Goal: Find specific page/section: Find specific page/section

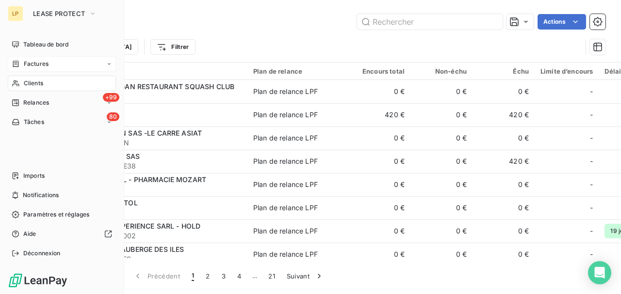
click at [20, 57] on div "Factures" at bounding box center [62, 64] width 108 height 16
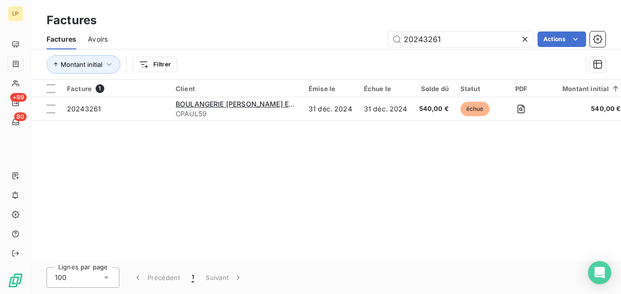
click at [524, 37] on icon at bounding box center [525, 39] width 10 height 10
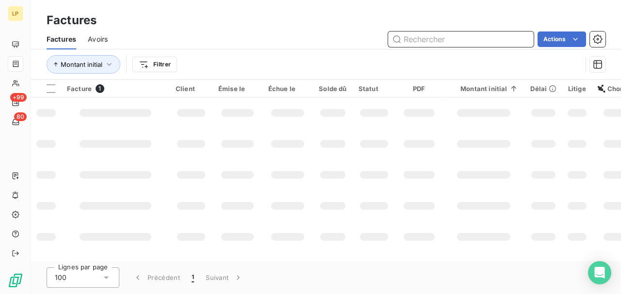
click at [458, 45] on input "text" at bounding box center [460, 40] width 145 height 16
click at [437, 39] on input "text" at bounding box center [460, 40] width 145 height 16
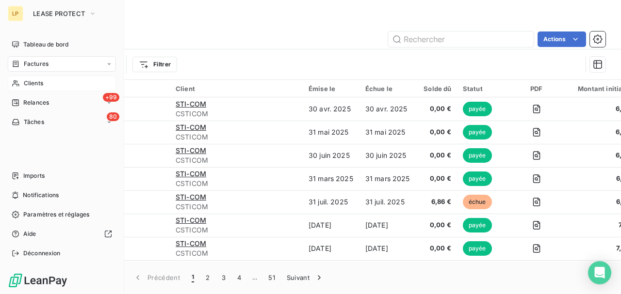
click at [19, 81] on icon at bounding box center [16, 84] width 8 height 8
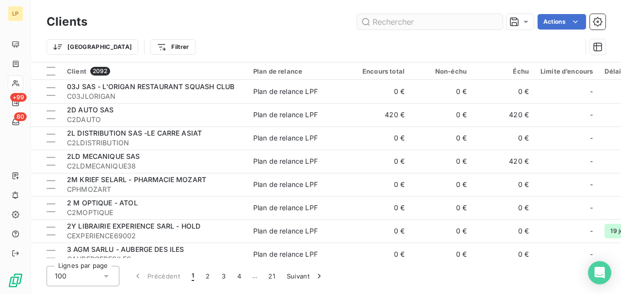
click at [415, 25] on input "text" at bounding box center [429, 22] width 145 height 16
click at [415, 24] on input "text" at bounding box center [429, 22] width 145 height 16
type input "c"
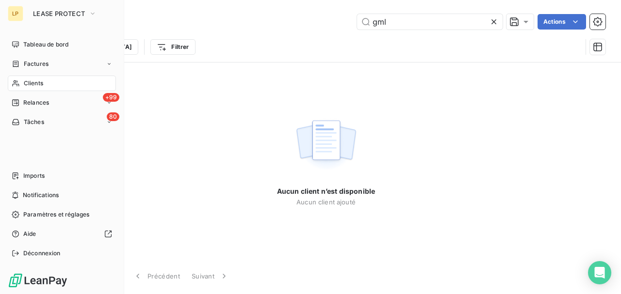
type input "gml"
click at [47, 90] on div "Clients" at bounding box center [62, 84] width 108 height 16
click at [24, 82] on span "Clients" at bounding box center [33, 83] width 19 height 9
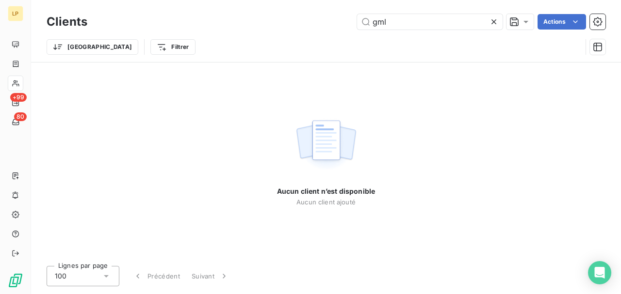
click at [495, 20] on icon at bounding box center [494, 22] width 10 height 10
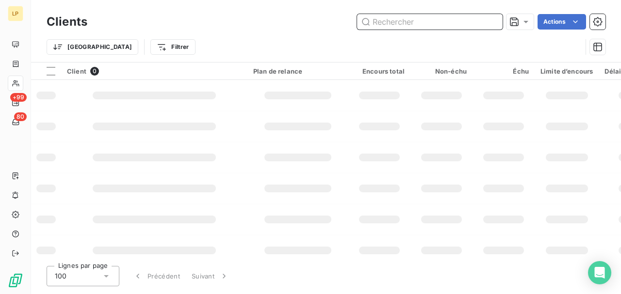
click at [473, 19] on input "text" at bounding box center [429, 22] width 145 height 16
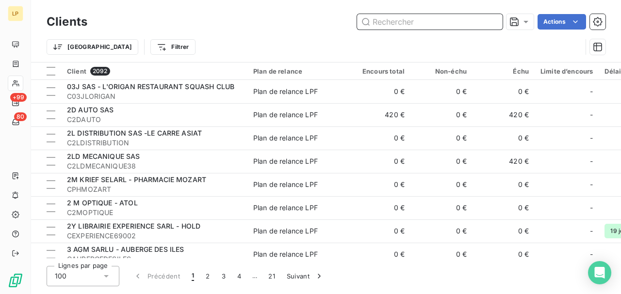
paste input "GML SARL -LA FOIR'FOUILLE"
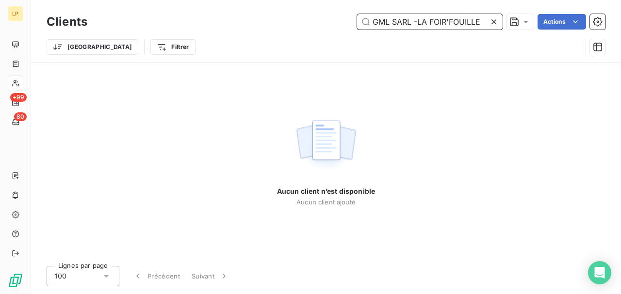
drag, startPoint x: 422, startPoint y: 19, endPoint x: 93, endPoint y: 38, distance: 329.3
click at [96, 40] on div "Clients GML SARL -LA FOIR'FOUILLE Actions Trier Filtrer" at bounding box center [326, 37] width 559 height 50
click at [449, 26] on input "LA FOIR'FOUILLE" at bounding box center [429, 22] width 145 height 16
drag, startPoint x: 384, startPoint y: 16, endPoint x: 132, endPoint y: 1, distance: 252.1
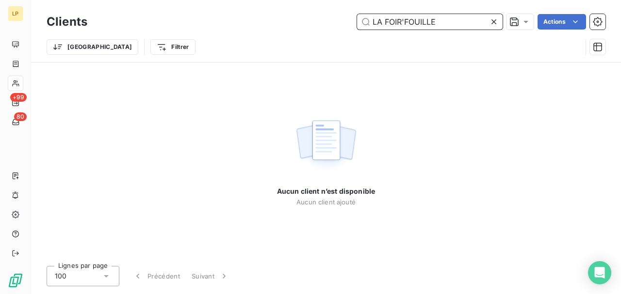
click at [190, 13] on div "Clients LA FOIR'FOUILLE Actions" at bounding box center [326, 22] width 559 height 20
type input "FOIR'FOUILLE"
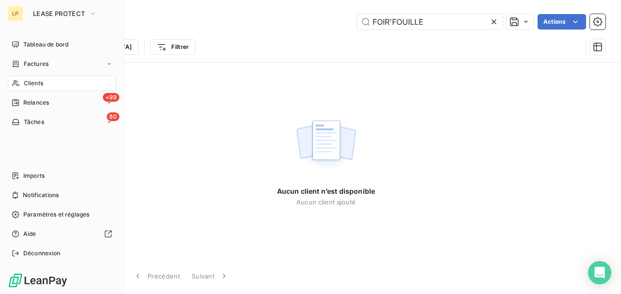
click at [30, 78] on div "Clients" at bounding box center [62, 84] width 108 height 16
click at [36, 63] on span "Factures" at bounding box center [36, 64] width 25 height 9
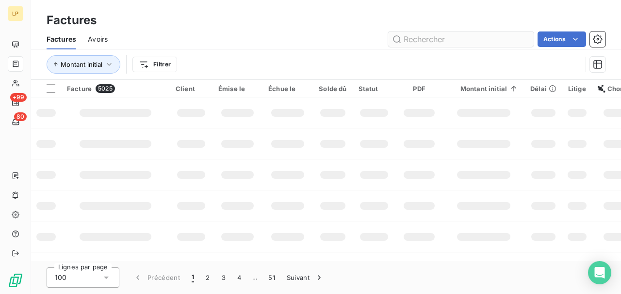
click at [456, 41] on input "text" at bounding box center [460, 40] width 145 height 16
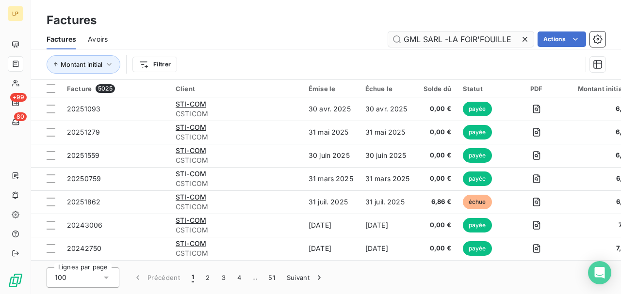
scroll to position [0, 12]
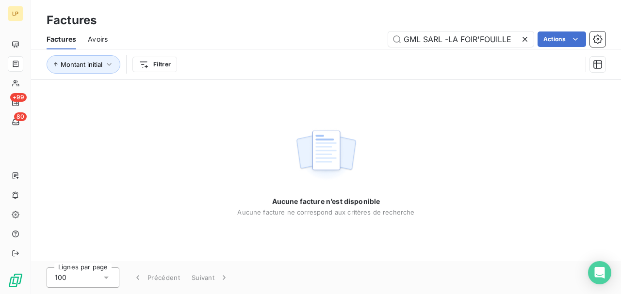
drag, startPoint x: 450, startPoint y: 42, endPoint x: 620, endPoint y: 41, distance: 170.2
click at [620, 41] on div "Factures Avoirs GML SARL -LA FOIR'FOUILLE Actions" at bounding box center [326, 39] width 590 height 20
click at [417, 39] on input "GML SARL" at bounding box center [460, 40] width 145 height 16
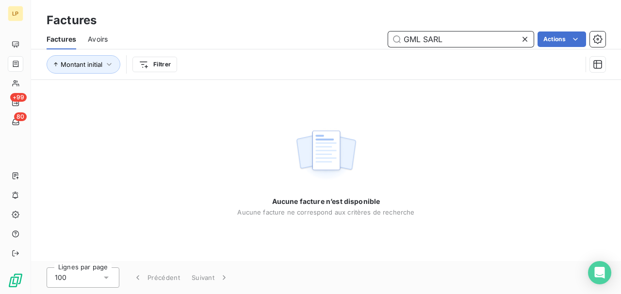
click at [402, 42] on input "GML SARL" at bounding box center [460, 40] width 145 height 16
drag, startPoint x: 402, startPoint y: 43, endPoint x: 395, endPoint y: 42, distance: 7.8
click at [395, 42] on input "GML SARL" at bounding box center [460, 40] width 145 height 16
drag, startPoint x: 421, startPoint y: 39, endPoint x: 465, endPoint y: 39, distance: 43.2
click at [465, 39] on input "GML SARL" at bounding box center [460, 40] width 145 height 16
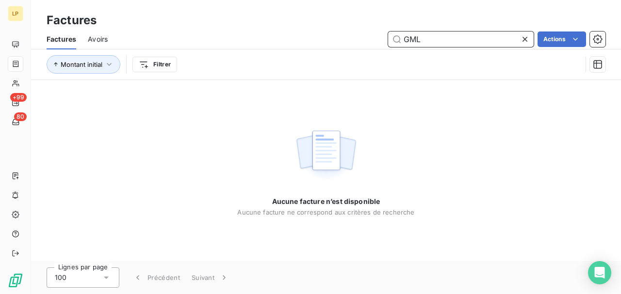
type input "GML"
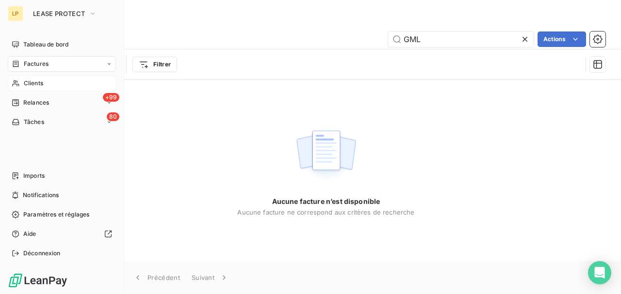
click at [35, 83] on span "Clients" at bounding box center [33, 83] width 19 height 9
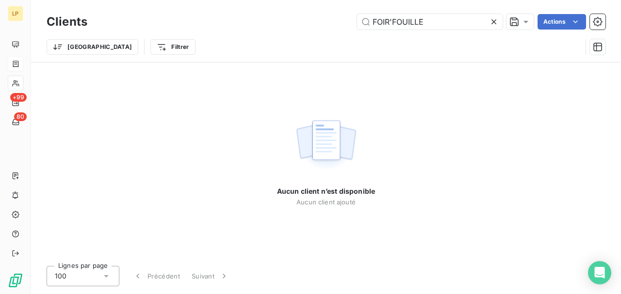
drag, startPoint x: 435, startPoint y: 28, endPoint x: 312, endPoint y: 32, distance: 122.7
click at [312, 31] on div "Clients FOIR'FOUILLE Actions" at bounding box center [326, 22] width 559 height 20
click at [392, 24] on input "FOIR'FOUILLE" at bounding box center [429, 22] width 145 height 16
drag, startPoint x: 389, startPoint y: 22, endPoint x: 457, endPoint y: 22, distance: 67.9
click at [457, 22] on input "FOIR'FOUILLE" at bounding box center [429, 22] width 145 height 16
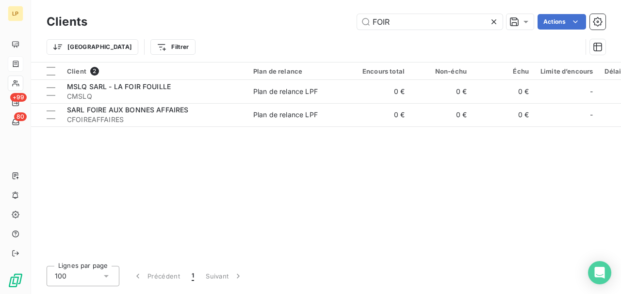
type input "FOIR"
